Goal: Task Accomplishment & Management: Use online tool/utility

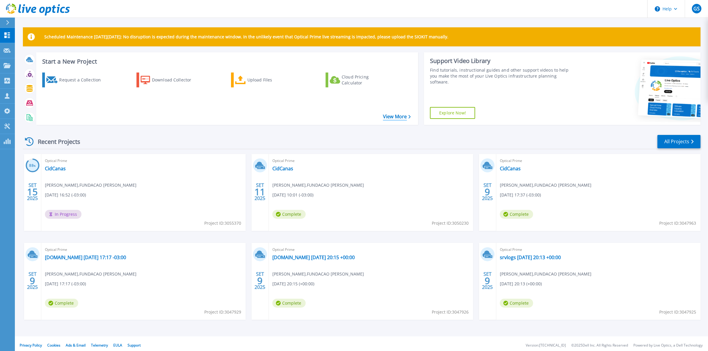
click at [396, 119] on link "View More" at bounding box center [397, 117] width 28 height 6
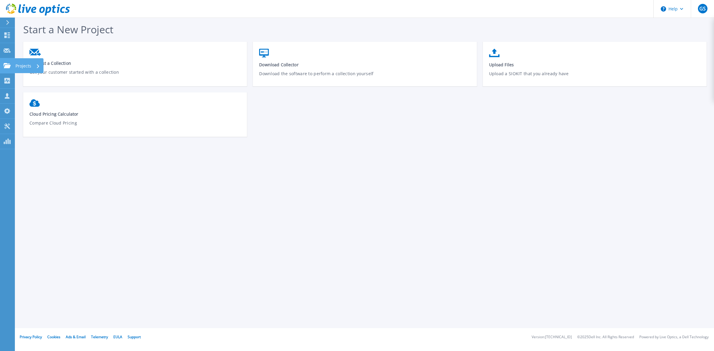
click at [19, 63] on p "Projects" at bounding box center [23, 65] width 16 height 15
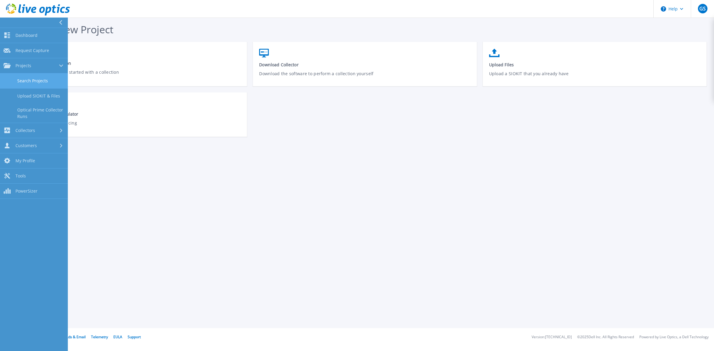
click at [31, 83] on link "Search Projects" at bounding box center [34, 80] width 68 height 15
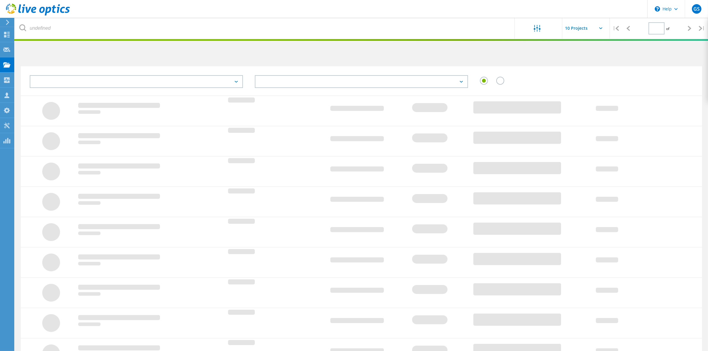
type input "1"
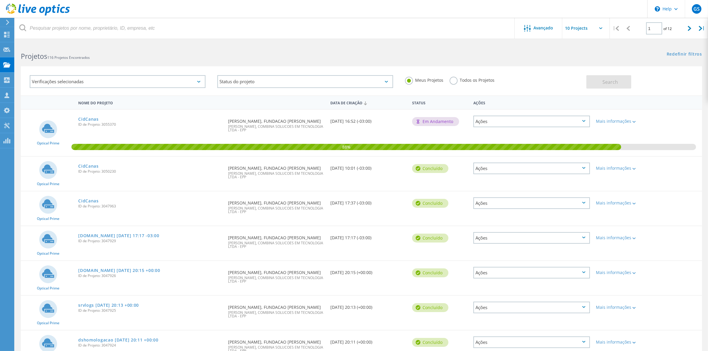
drag, startPoint x: 355, startPoint y: 121, endPoint x: 378, endPoint y: 124, distance: 23.7
click at [378, 124] on div "Data de Criação [DATE] 16:52 (-03:00)" at bounding box center [369, 120] width 82 height 20
click at [87, 117] on link "CidCanas" at bounding box center [88, 119] width 21 height 4
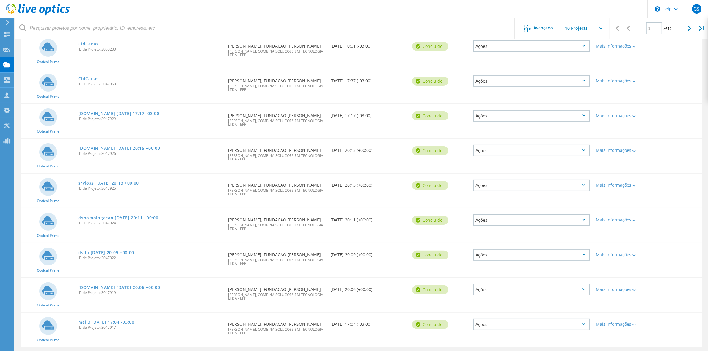
scroll to position [139, 0]
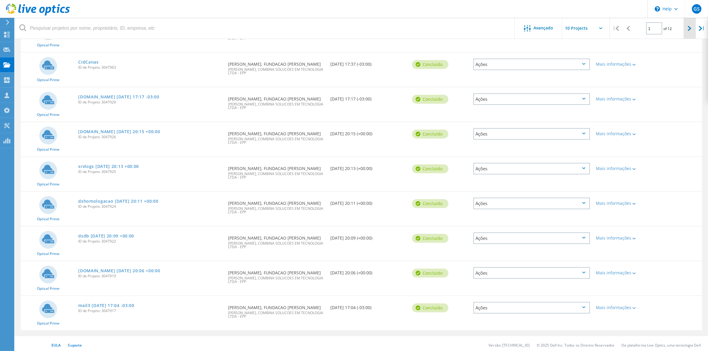
click at [692, 25] on div at bounding box center [690, 28] width 12 height 21
type input "2"
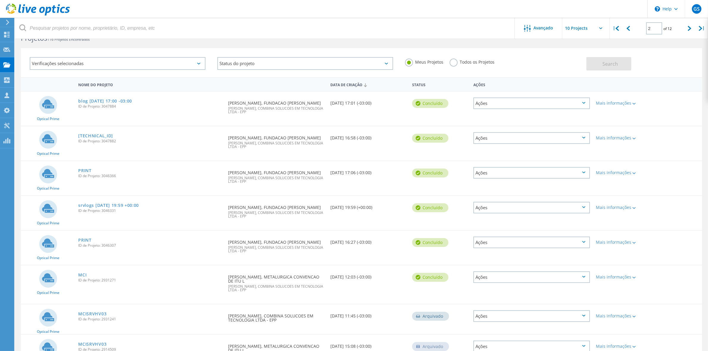
scroll to position [0, 0]
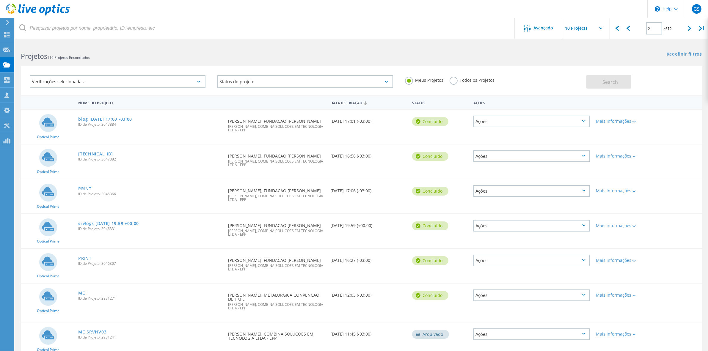
click at [634, 121] on icon at bounding box center [634, 122] width 3 height 2
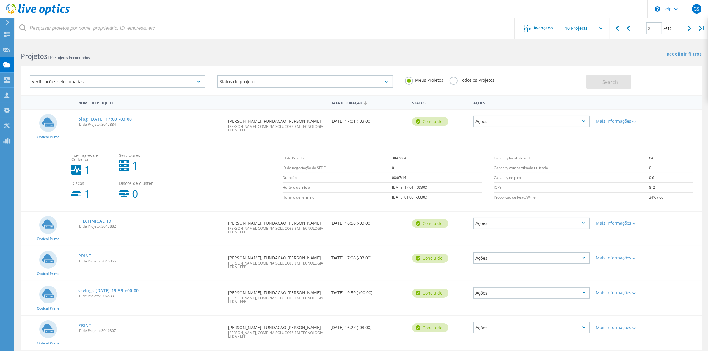
click at [104, 118] on link "blog [DATE] 17:00 -03:00" at bounding box center [105, 119] width 54 height 4
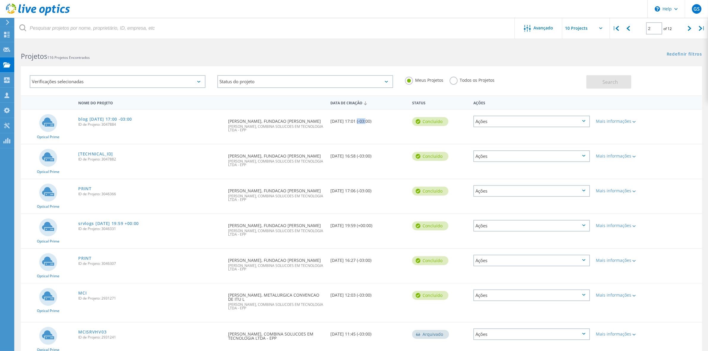
drag, startPoint x: 356, startPoint y: 121, endPoint x: 365, endPoint y: 123, distance: 9.3
click at [365, 123] on div "Data de Criação [DATE] 17:01 (-03:00)" at bounding box center [369, 120] width 82 height 20
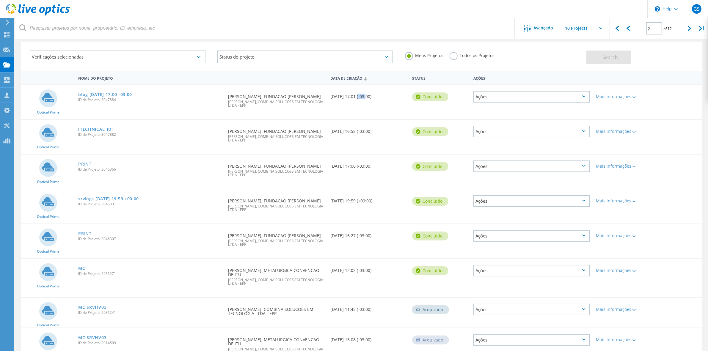
scroll to position [37, 0]
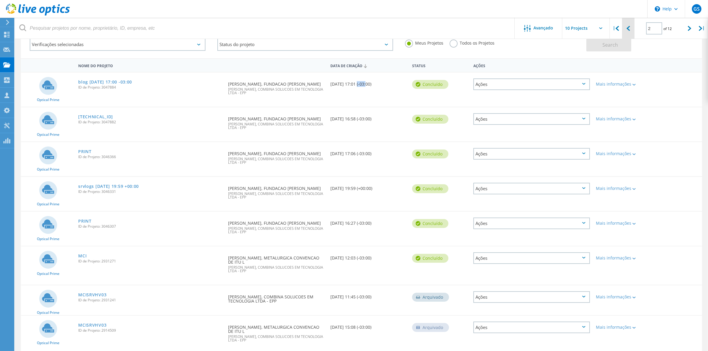
click at [632, 29] on div at bounding box center [628, 28] width 12 height 21
type input "1"
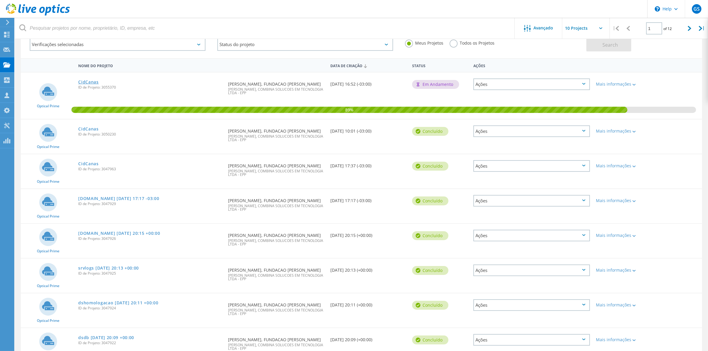
click at [83, 81] on link "CidCanas" at bounding box center [88, 82] width 21 height 4
